Goal: Task Accomplishment & Management: Complete application form

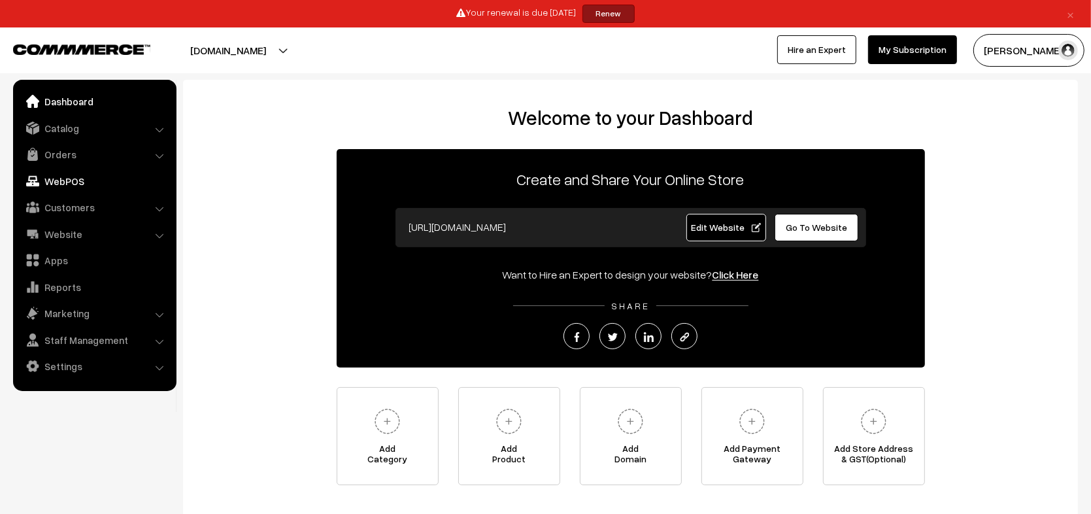
click at [68, 178] on link "WebPOS" at bounding box center [94, 181] width 156 height 24
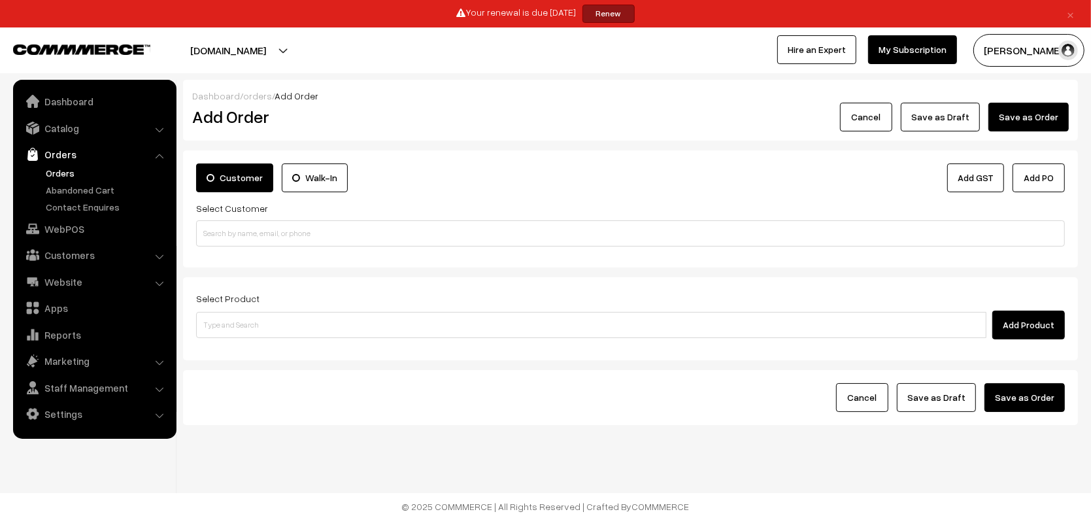
click at [321, 180] on label "Walk-In" at bounding box center [315, 177] width 66 height 29
click at [0, 0] on input "Walk-In" at bounding box center [0, 0] width 0 height 0
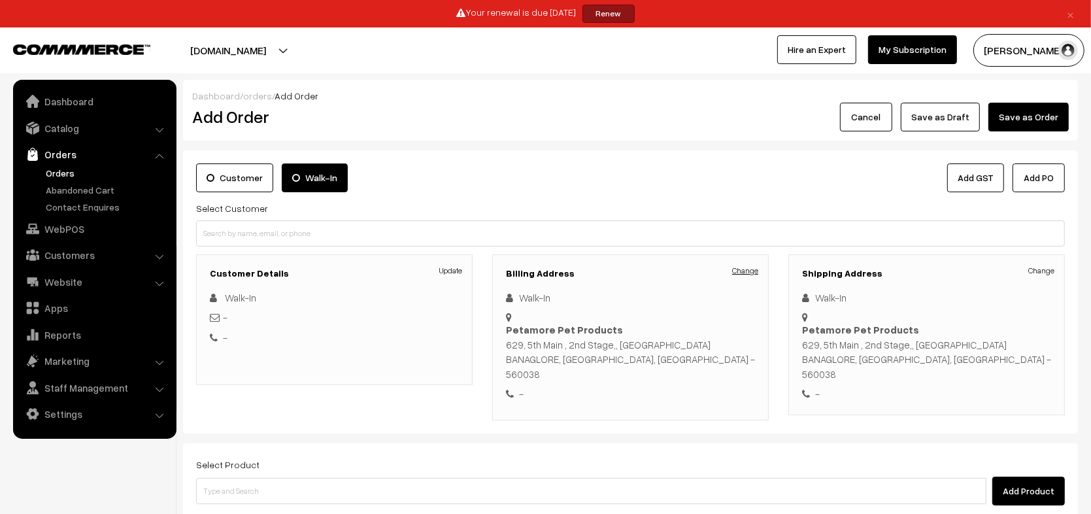
click at [743, 273] on link "Change" at bounding box center [745, 271] width 26 height 12
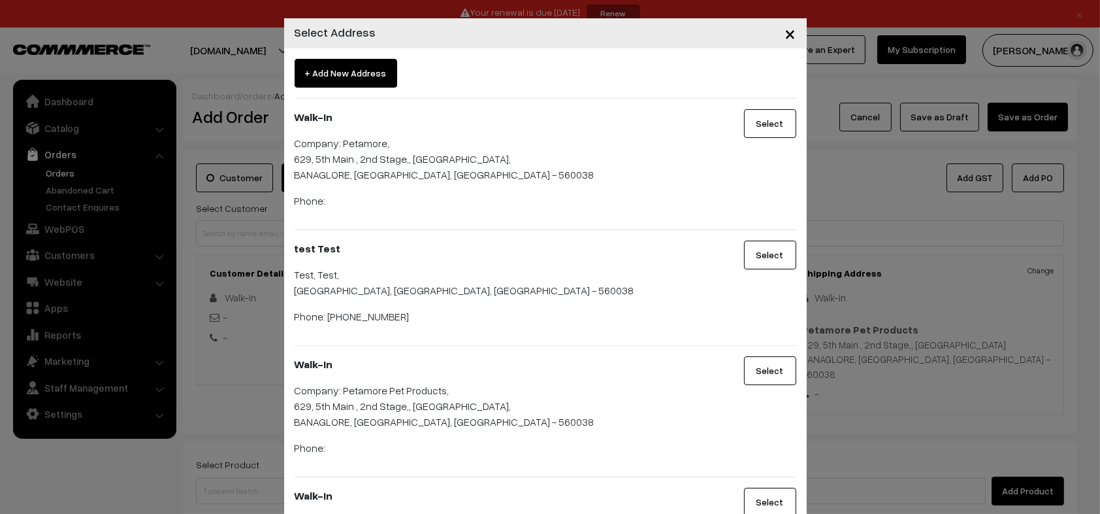
click at [353, 73] on span "+ Add New Address" at bounding box center [346, 73] width 103 height 29
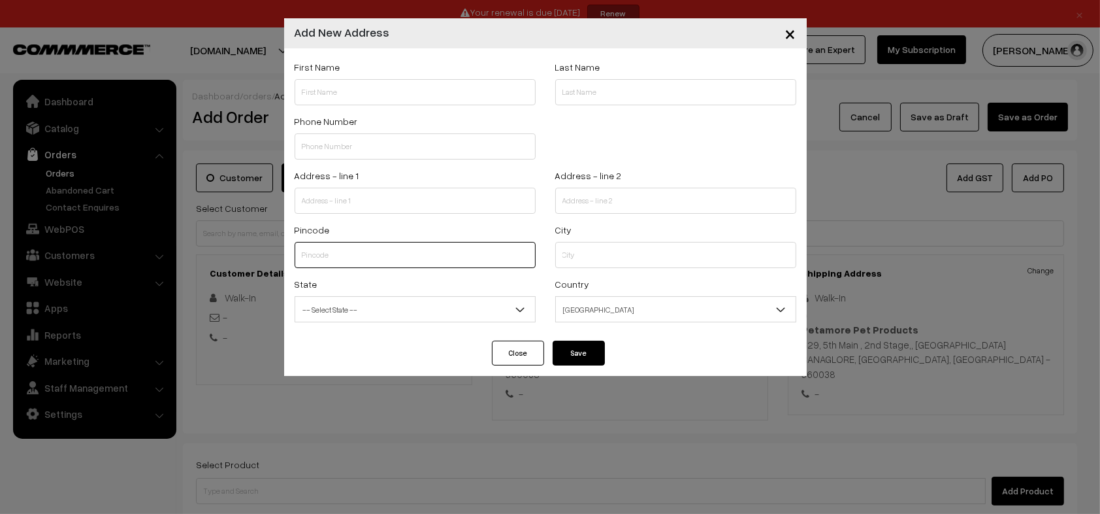
click at [396, 259] on input "text" at bounding box center [415, 255] width 241 height 26
type input "560076"
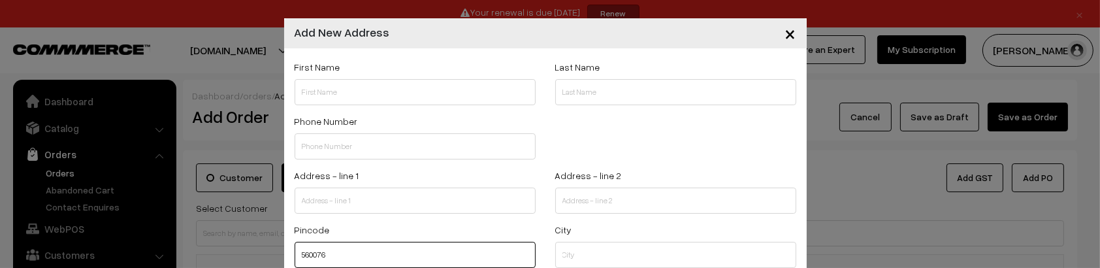
click at [402, 245] on input "560076" at bounding box center [415, 255] width 241 height 26
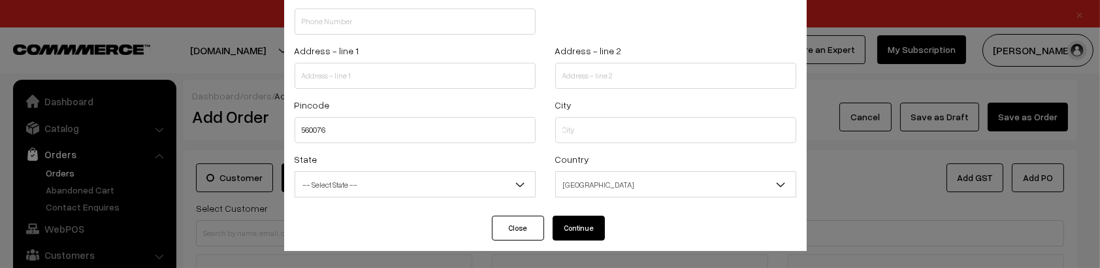
click at [348, 169] on div "State -- Select State -- [GEOGRAPHIC_DATA] [GEOGRAPHIC_DATA] [GEOGRAPHIC_DATA] …" at bounding box center [415, 174] width 241 height 46
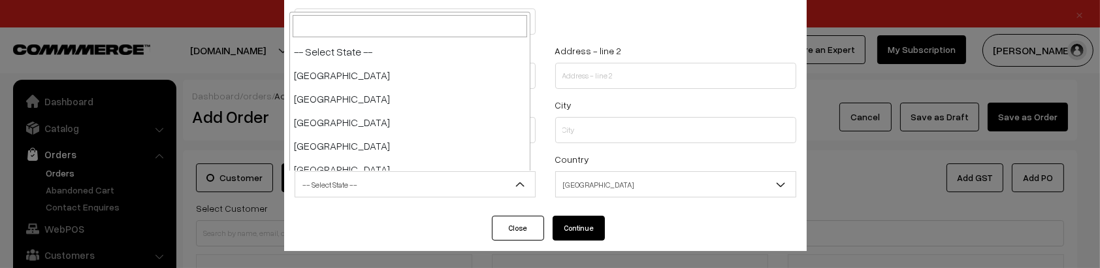
click at [371, 186] on span "-- Select State --" at bounding box center [415, 184] width 240 height 23
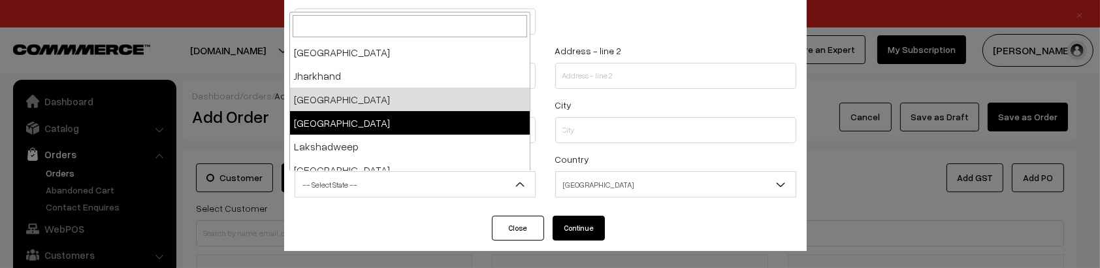
select select "[GEOGRAPHIC_DATA]"
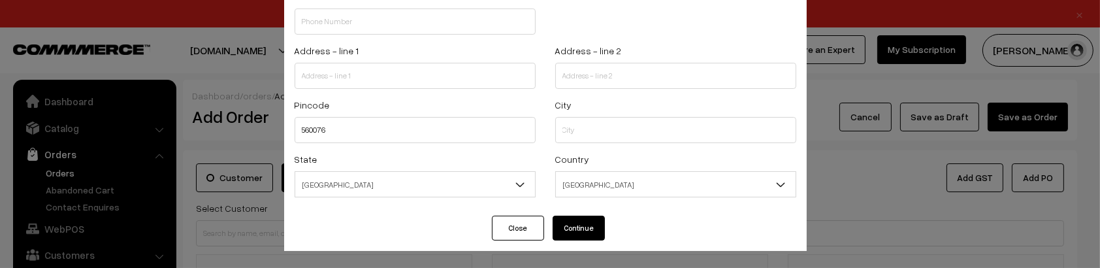
click at [376, 189] on span "[GEOGRAPHIC_DATA]" at bounding box center [415, 184] width 240 height 23
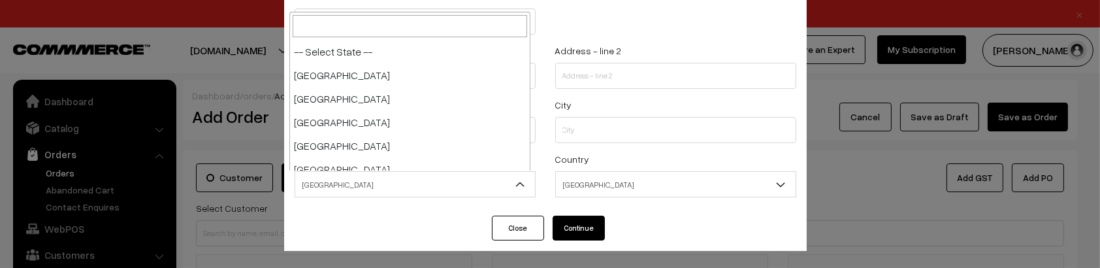
scroll to position [376, 0]
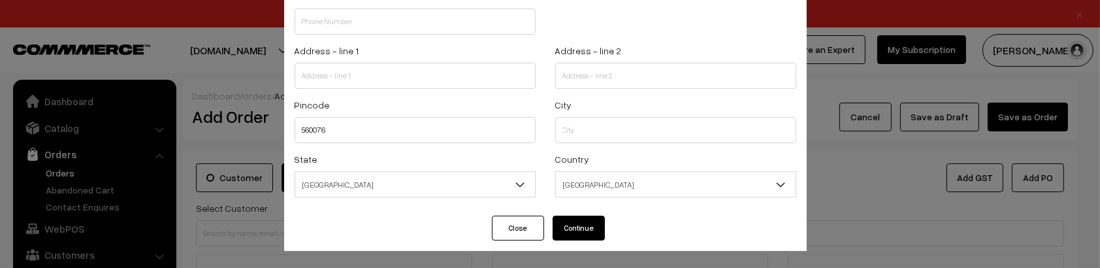
click at [635, 143] on div "City" at bounding box center [676, 124] width 261 height 54
click at [646, 129] on input "text" at bounding box center [675, 130] width 241 height 26
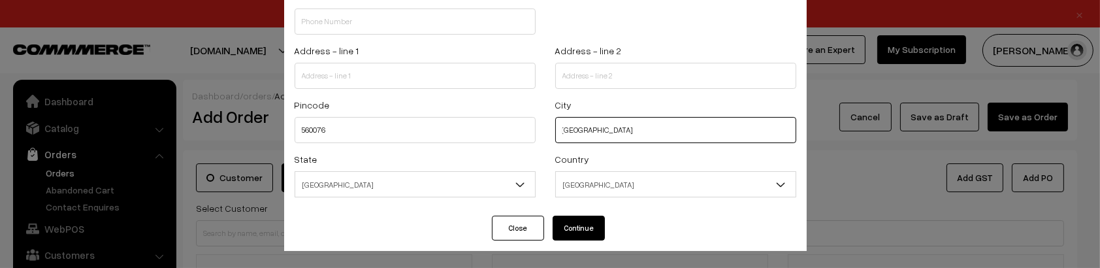
type input "bangalore"
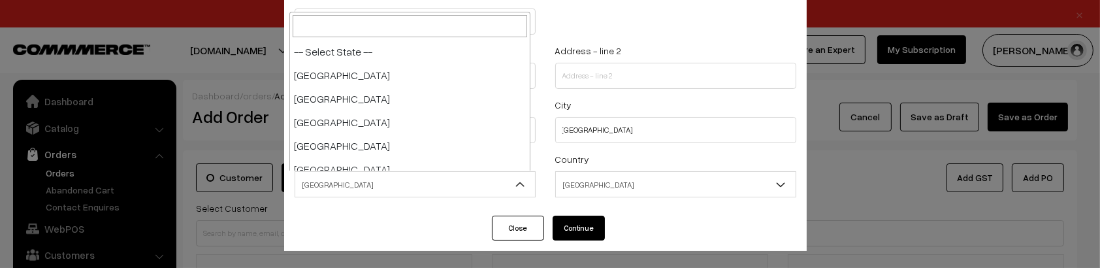
click at [320, 185] on span "[GEOGRAPHIC_DATA]" at bounding box center [415, 184] width 240 height 23
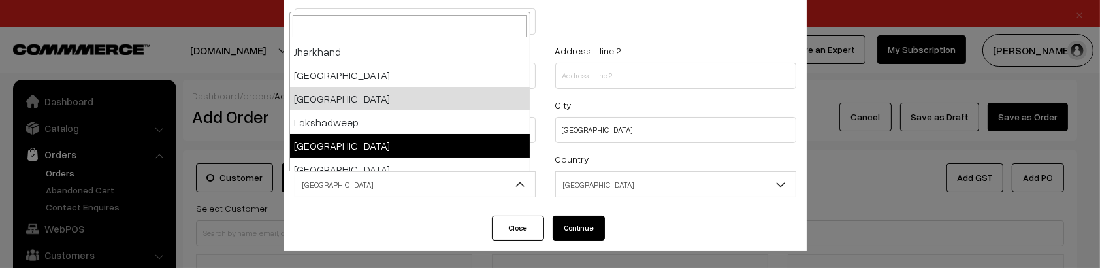
scroll to position [379, 0]
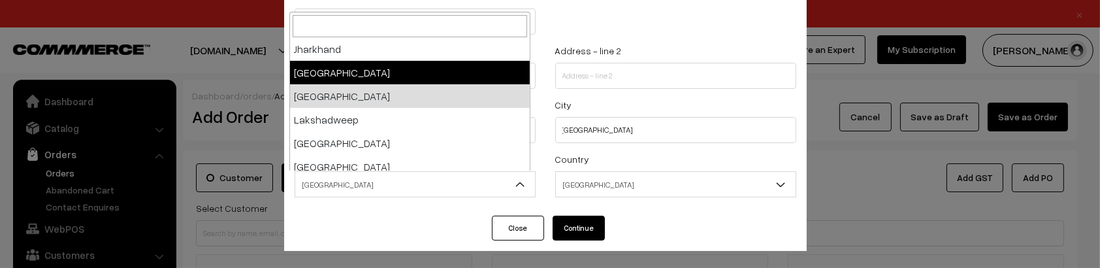
select select "[GEOGRAPHIC_DATA]"
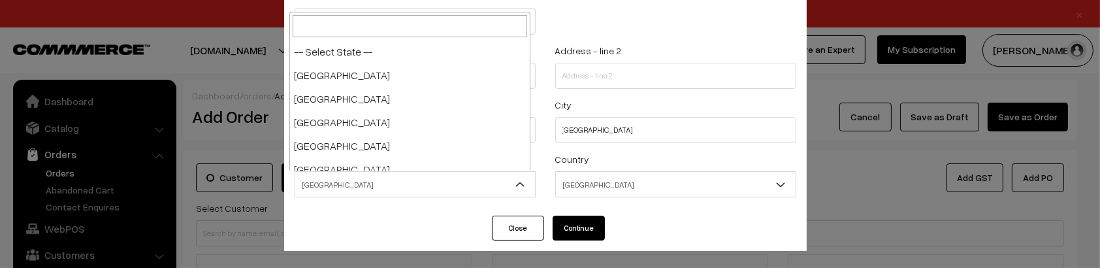
click at [341, 186] on span "[GEOGRAPHIC_DATA]" at bounding box center [415, 184] width 240 height 23
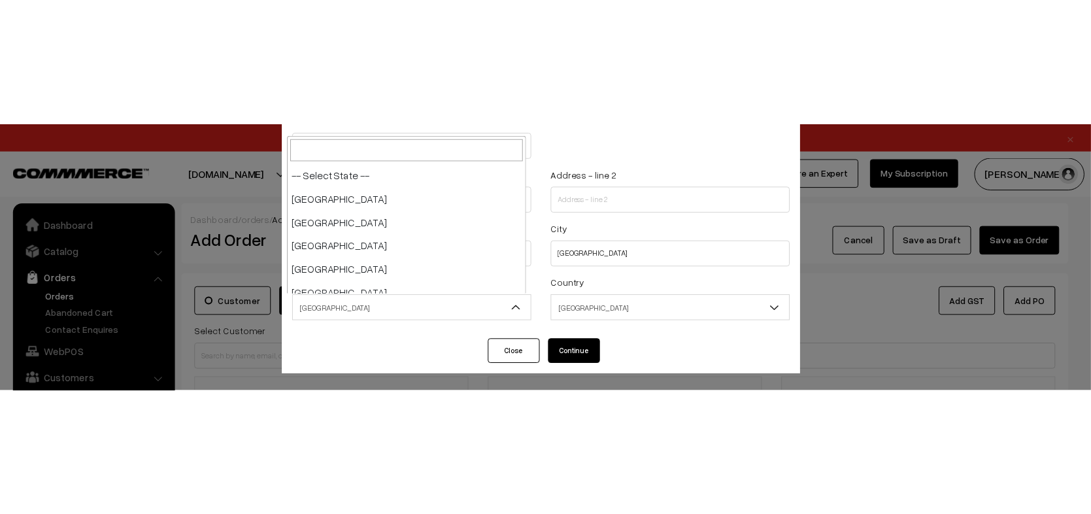
scroll to position [352, 0]
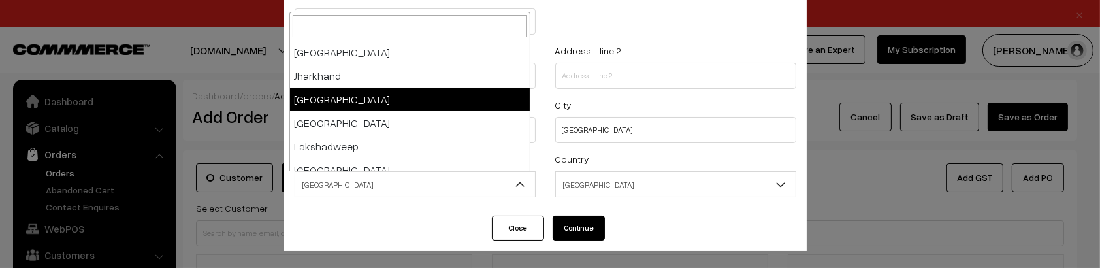
click at [511, 224] on button "Close" at bounding box center [518, 228] width 52 height 25
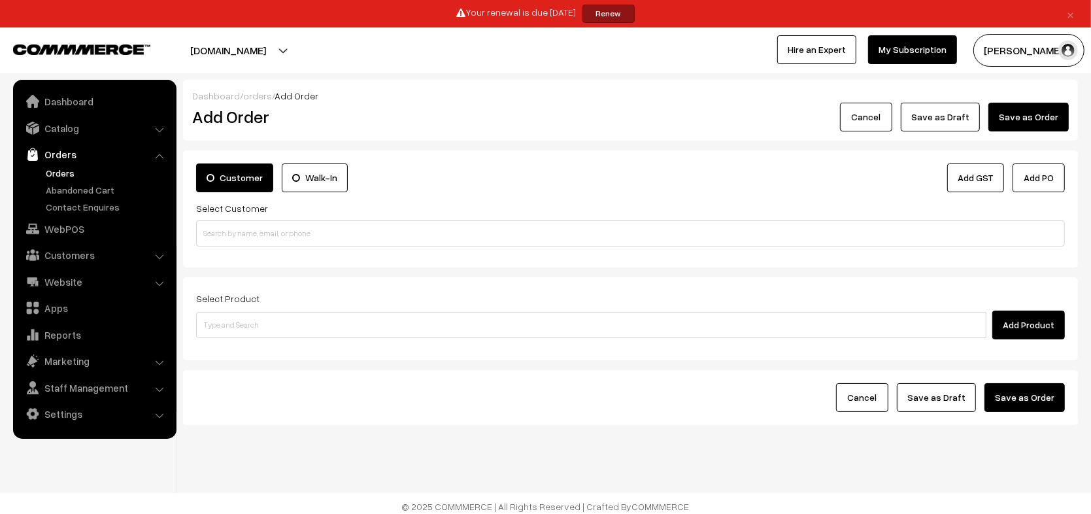
click at [305, 174] on label "Walk-In" at bounding box center [315, 177] width 66 height 29
click at [0, 0] on input "Walk-In" at bounding box center [0, 0] width 0 height 0
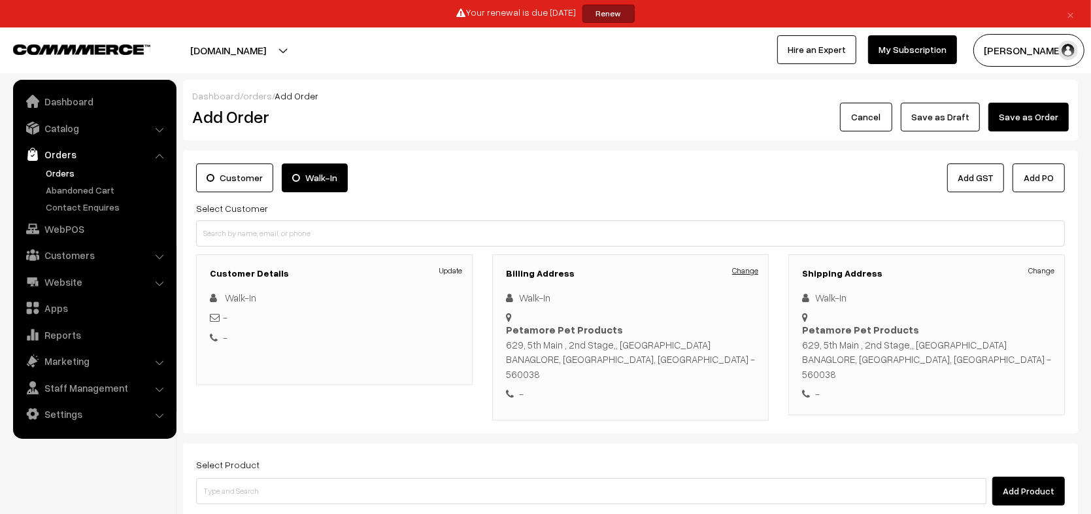
click at [746, 269] on link "Change" at bounding box center [745, 271] width 26 height 12
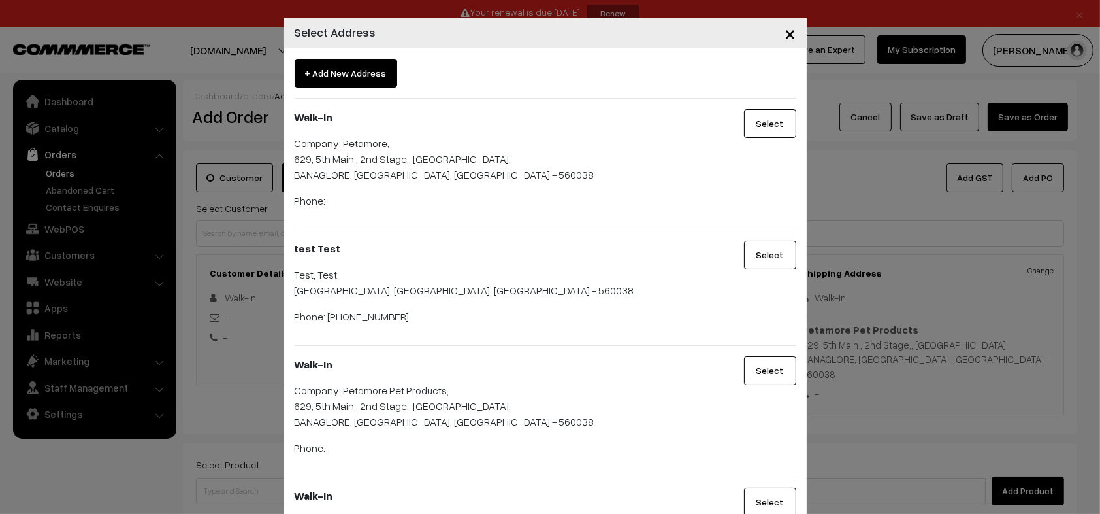
click at [340, 76] on span "+ Add New Address" at bounding box center [346, 73] width 103 height 29
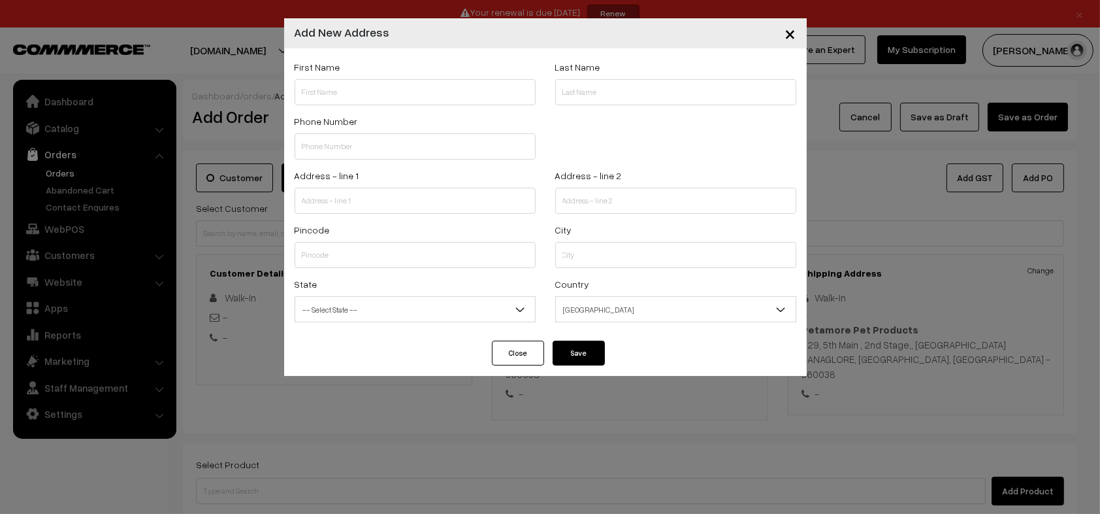
click at [432, 315] on span "-- Select State --" at bounding box center [415, 309] width 240 height 23
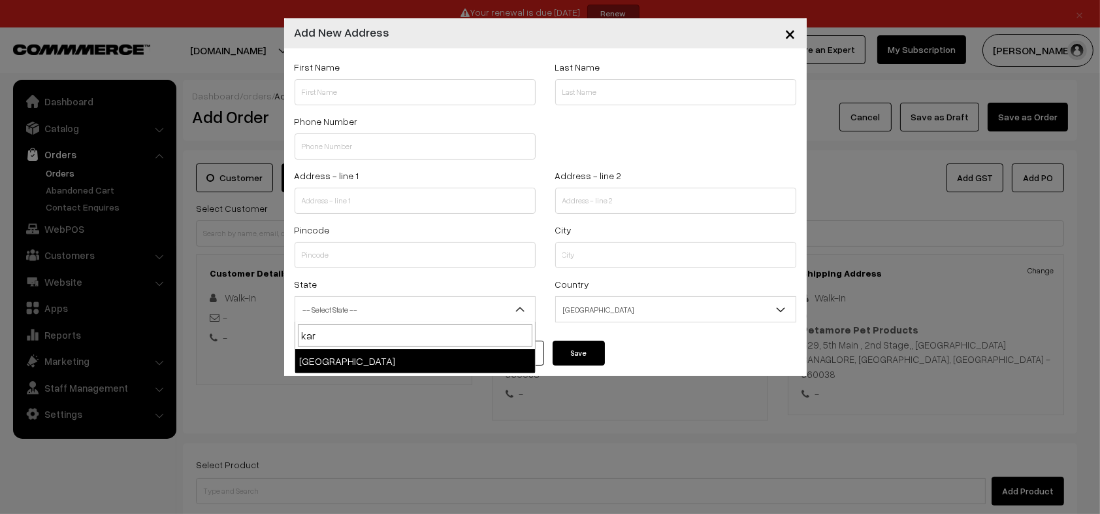
type input "kar"
select select "[GEOGRAPHIC_DATA]"
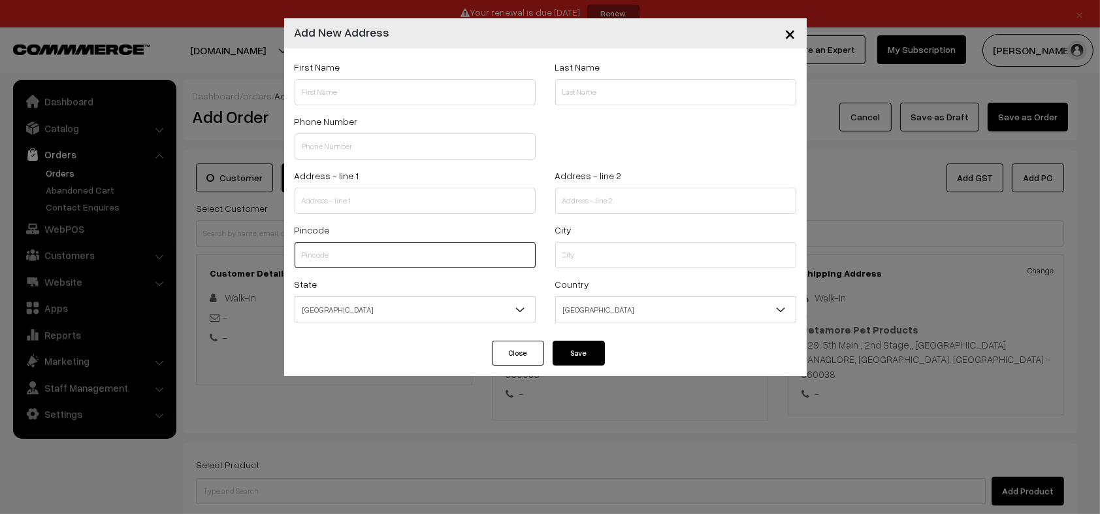
click at [376, 245] on input "text" at bounding box center [415, 255] width 241 height 26
type input "560076"
click at [413, 324] on div "State -- Select State -- Andaman & Nicobar Islands Andhra Pradesh Arunachal Pra…" at bounding box center [415, 303] width 261 height 54
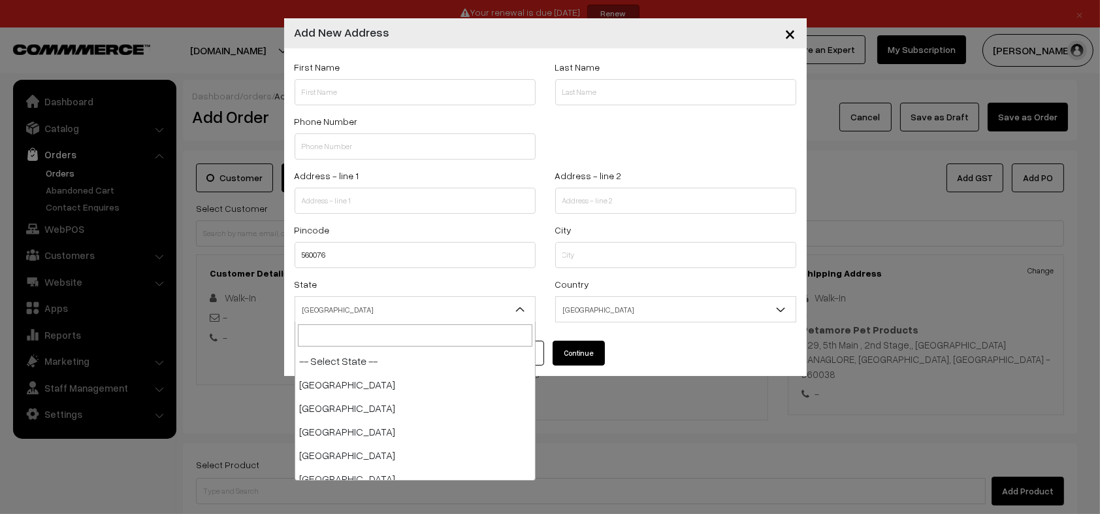
click at [431, 308] on span "[GEOGRAPHIC_DATA]" at bounding box center [415, 309] width 240 height 23
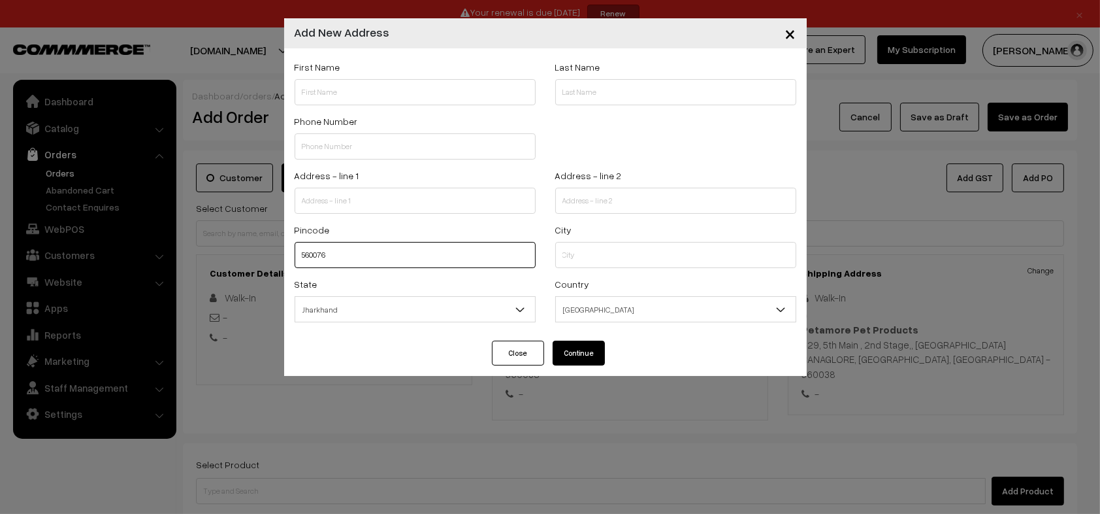
click at [404, 252] on input "560076" at bounding box center [415, 255] width 241 height 26
select select "[GEOGRAPHIC_DATA]"
click at [385, 291] on div "State -- Select State -- Andaman & Nicobar Islands Andhra Pradesh Arunachal Pra…" at bounding box center [415, 299] width 241 height 46
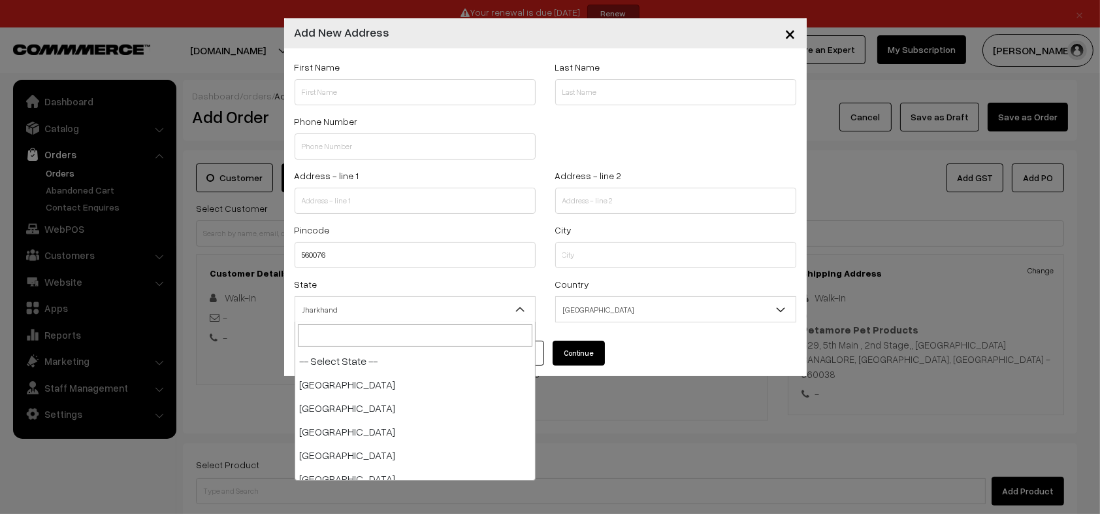
click at [379, 303] on span "Jharkhand" at bounding box center [415, 309] width 240 height 23
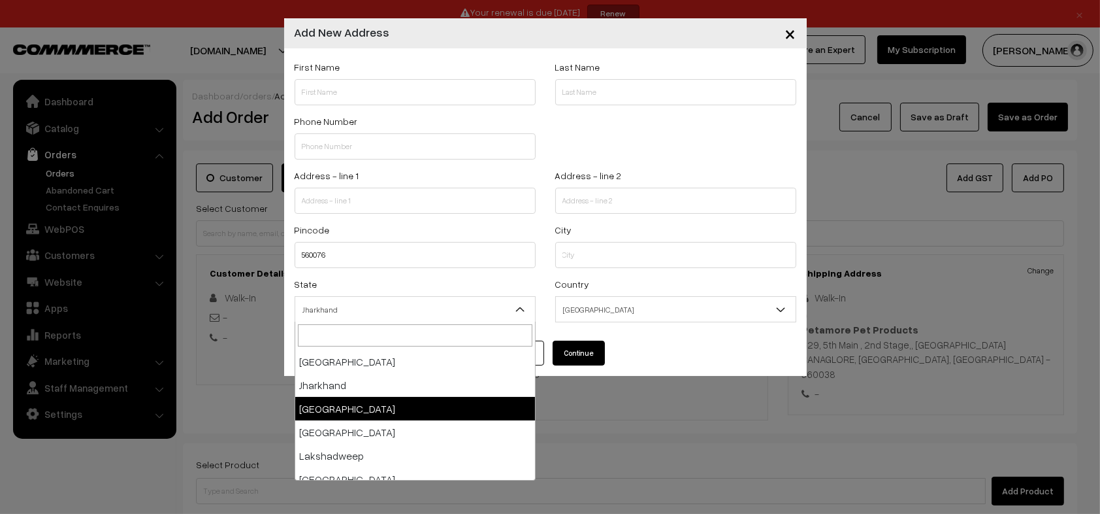
click at [380, 305] on span "Jharkhand" at bounding box center [415, 309] width 240 height 23
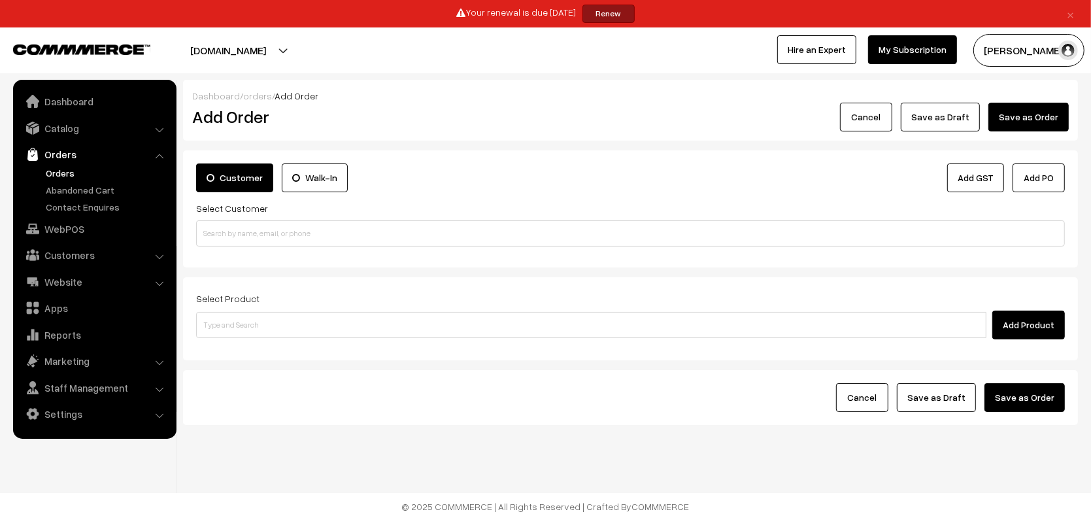
click at [291, 174] on label "Walk-In" at bounding box center [315, 177] width 66 height 29
click at [0, 0] on input "Walk-In" at bounding box center [0, 0] width 0 height 0
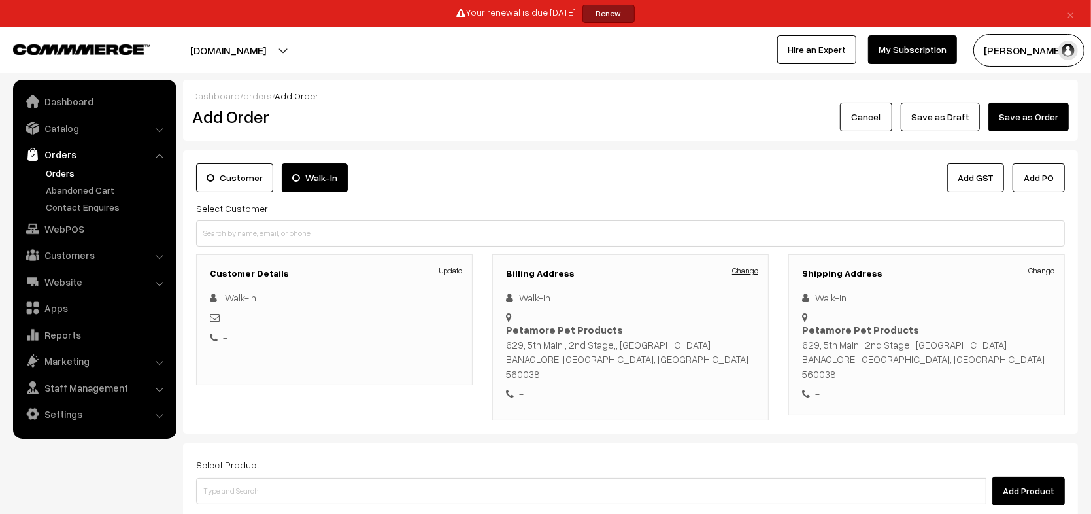
click at [744, 269] on link "Change" at bounding box center [745, 271] width 26 height 12
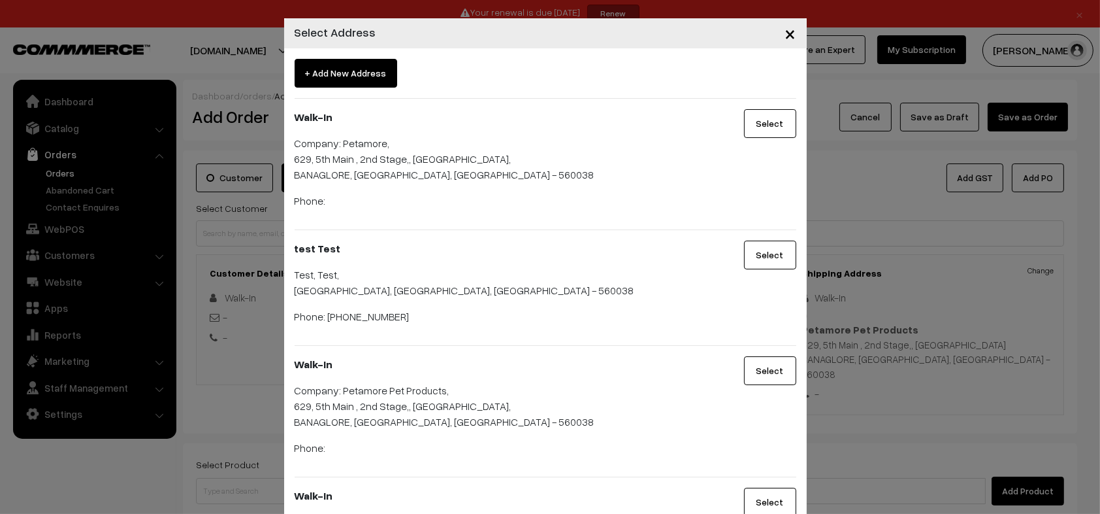
click at [349, 63] on span "+ Add New Address" at bounding box center [346, 73] width 103 height 29
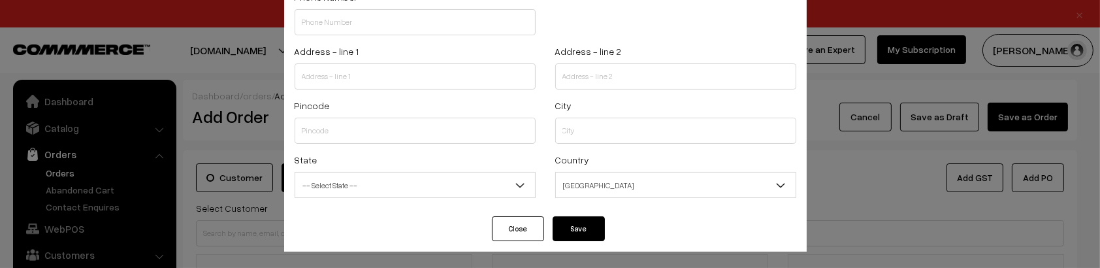
scroll to position [125, 0]
click at [410, 146] on div "Pincode" at bounding box center [415, 124] width 261 height 54
click at [381, 135] on input "text" at bounding box center [415, 130] width 241 height 26
type input "560076"
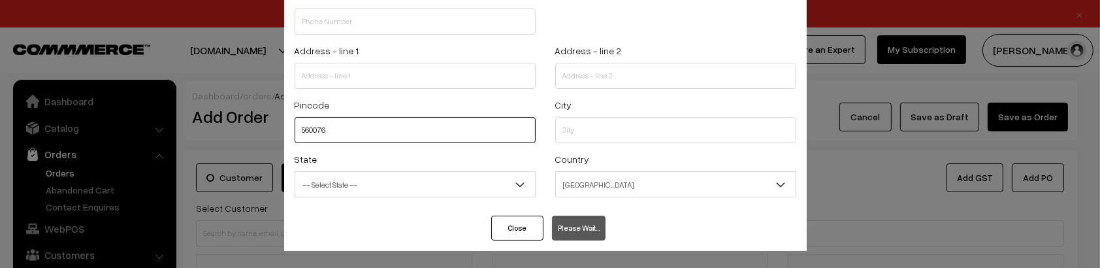
select select "[GEOGRAPHIC_DATA]"
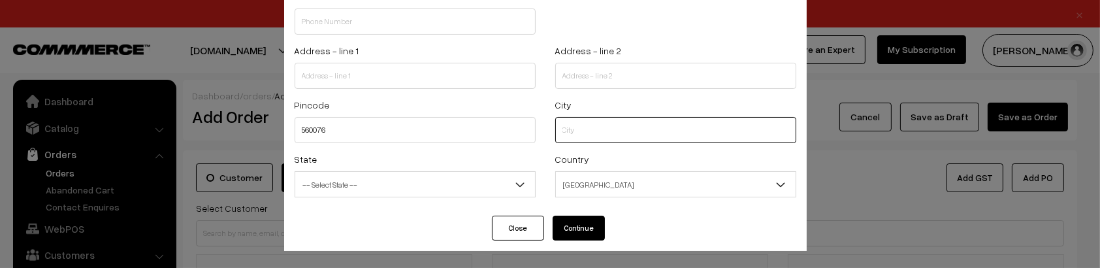
click at [596, 140] on input "text" at bounding box center [675, 130] width 241 height 26
click at [531, 152] on div "State -- Select State -- [GEOGRAPHIC_DATA] [GEOGRAPHIC_DATA] [GEOGRAPHIC_DATA] …" at bounding box center [415, 178] width 261 height 54
